Goal: Ask a question

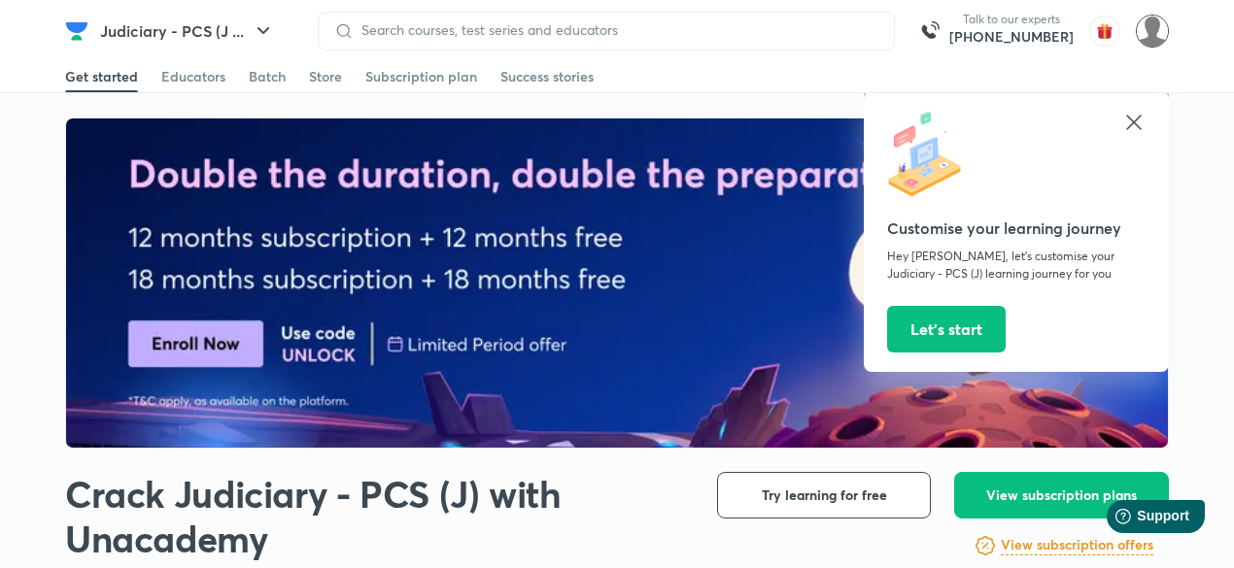
click at [1162, 42] on img at bounding box center [1152, 31] width 33 height 33
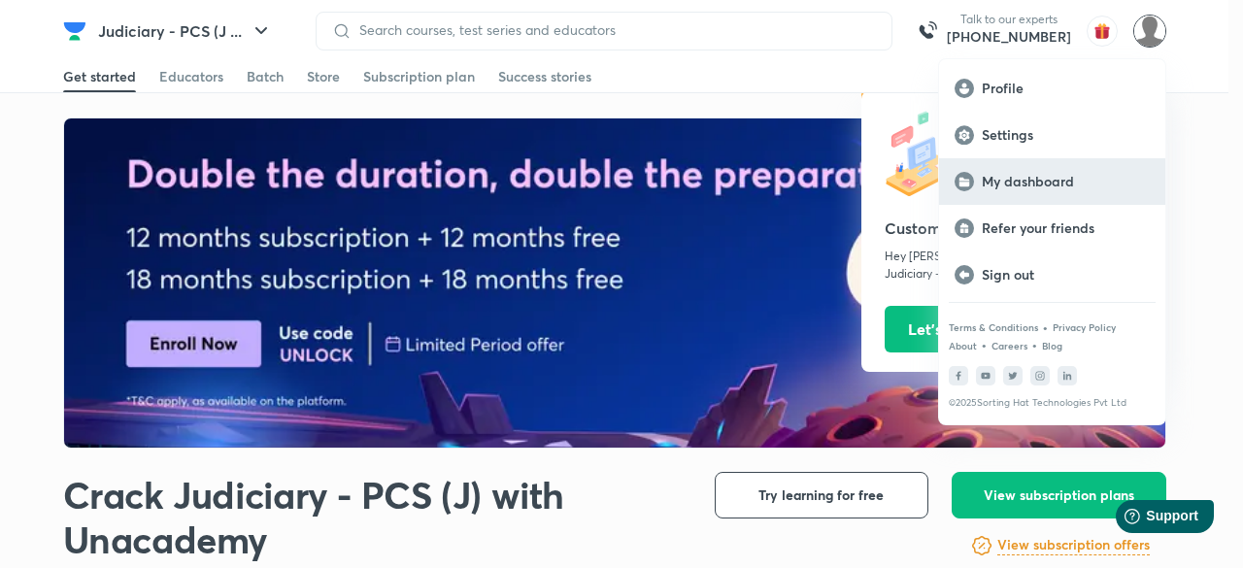
click at [1057, 180] on p "My dashboard" at bounding box center [1066, 181] width 168 height 17
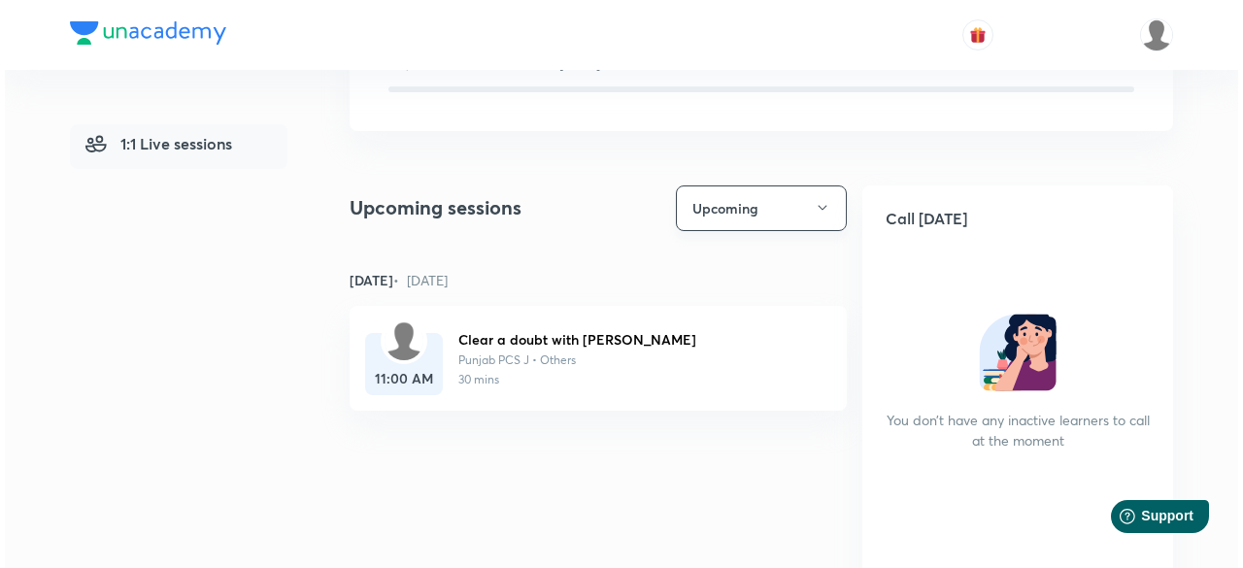
scroll to position [175, 0]
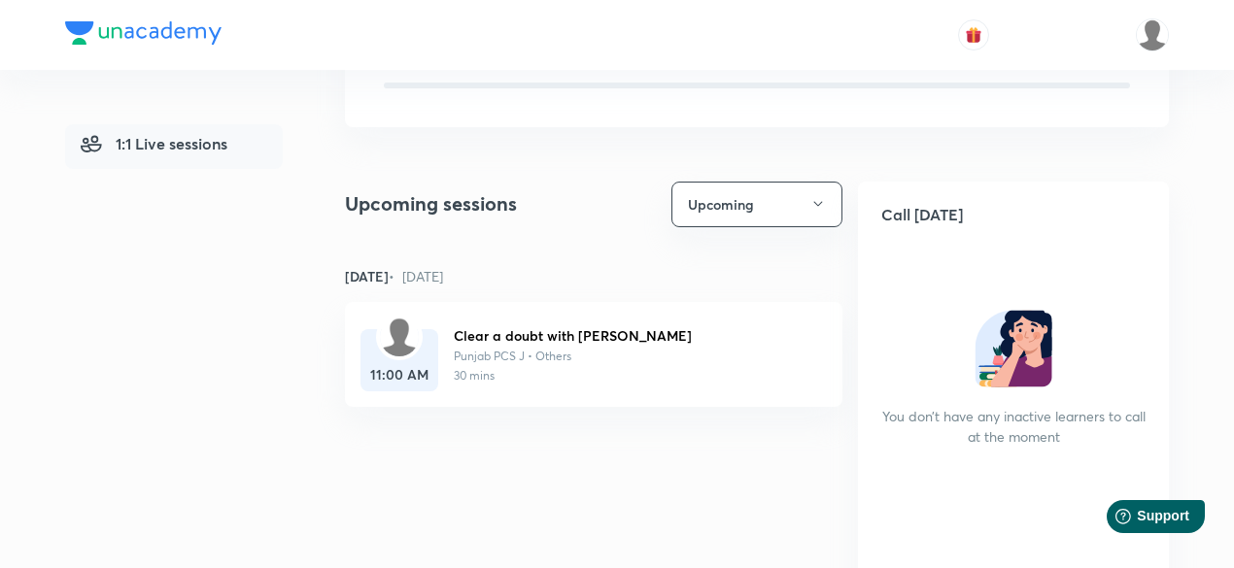
click at [414, 343] on img at bounding box center [399, 337] width 39 height 39
